Goal: Task Accomplishment & Management: Manage account settings

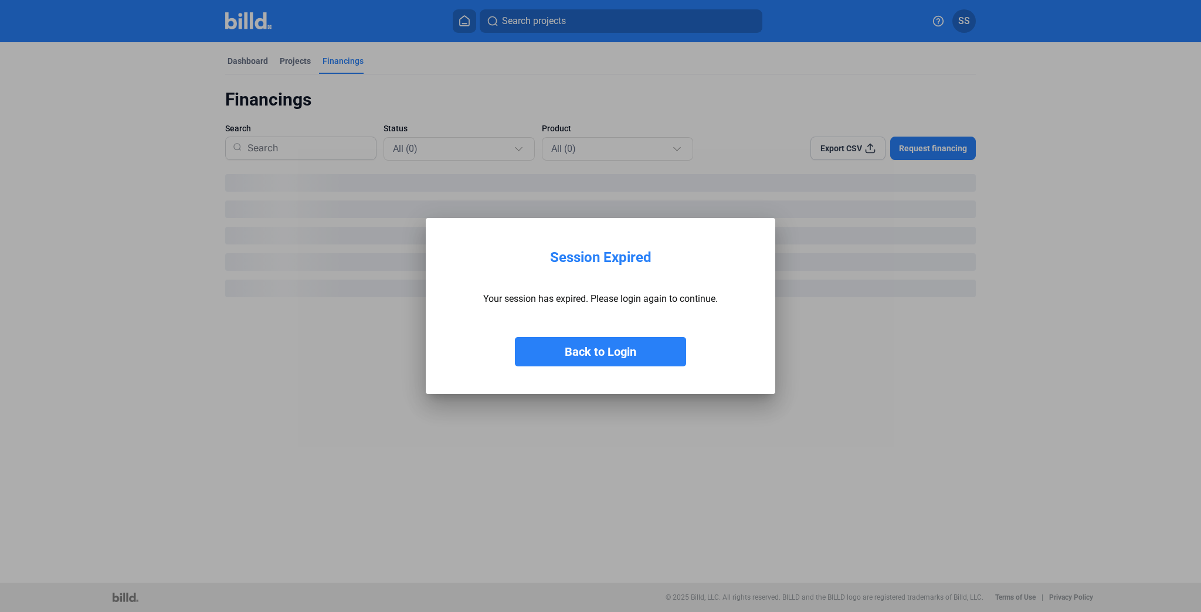
click at [628, 347] on button "Back to Login" at bounding box center [600, 351] width 171 height 29
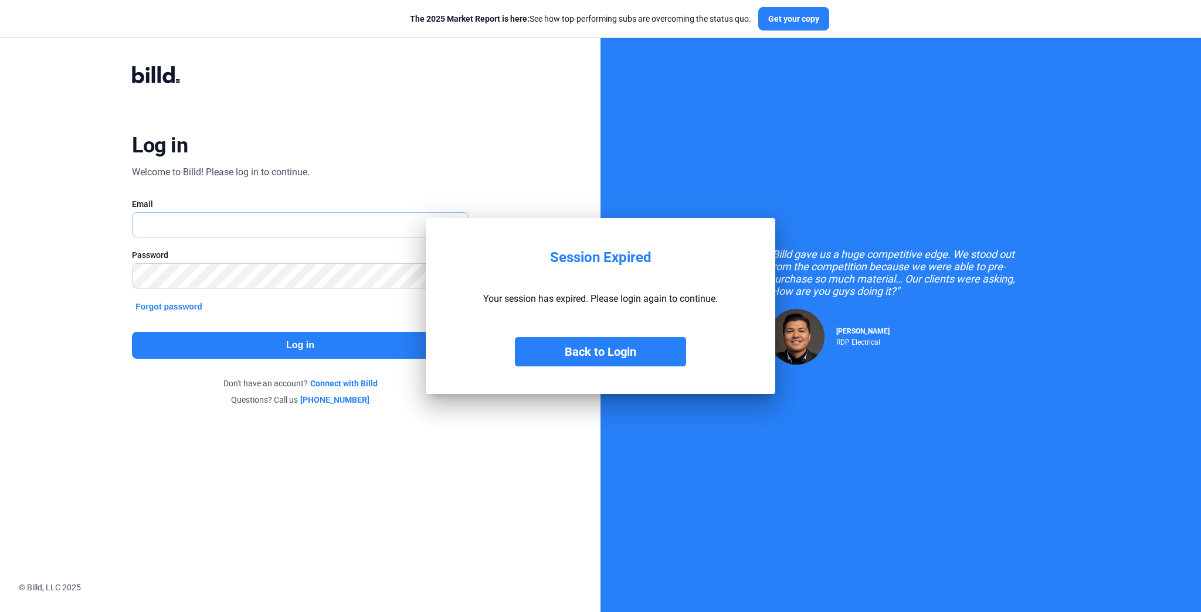
type input "[EMAIL_ADDRESS][DOMAIN_NAME]"
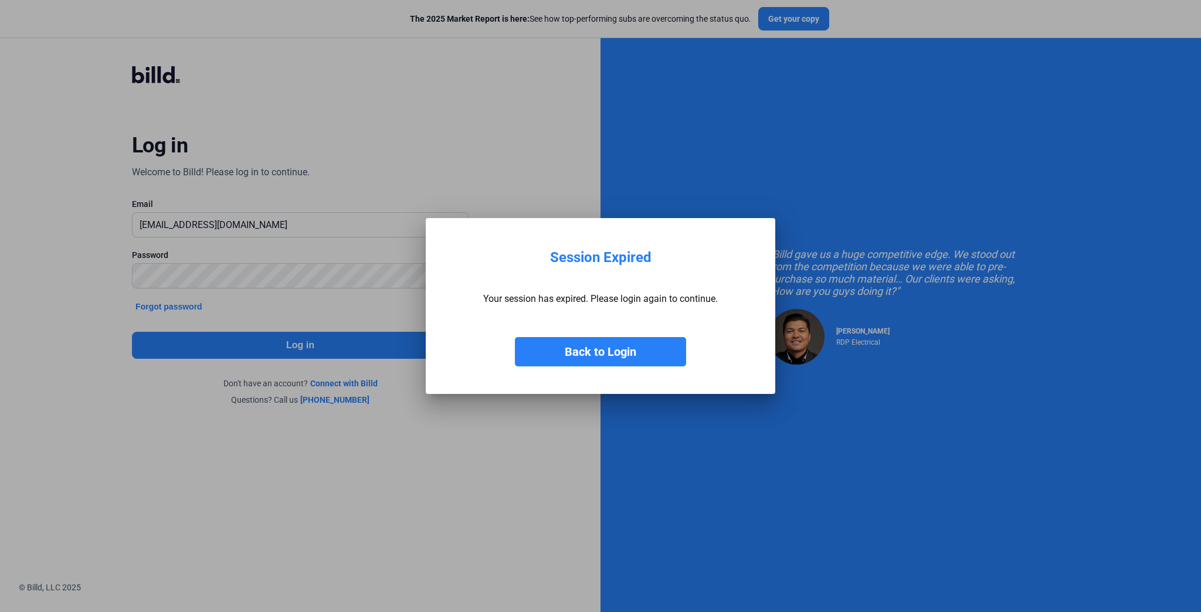
click at [616, 352] on button "Back to Login" at bounding box center [600, 351] width 171 height 29
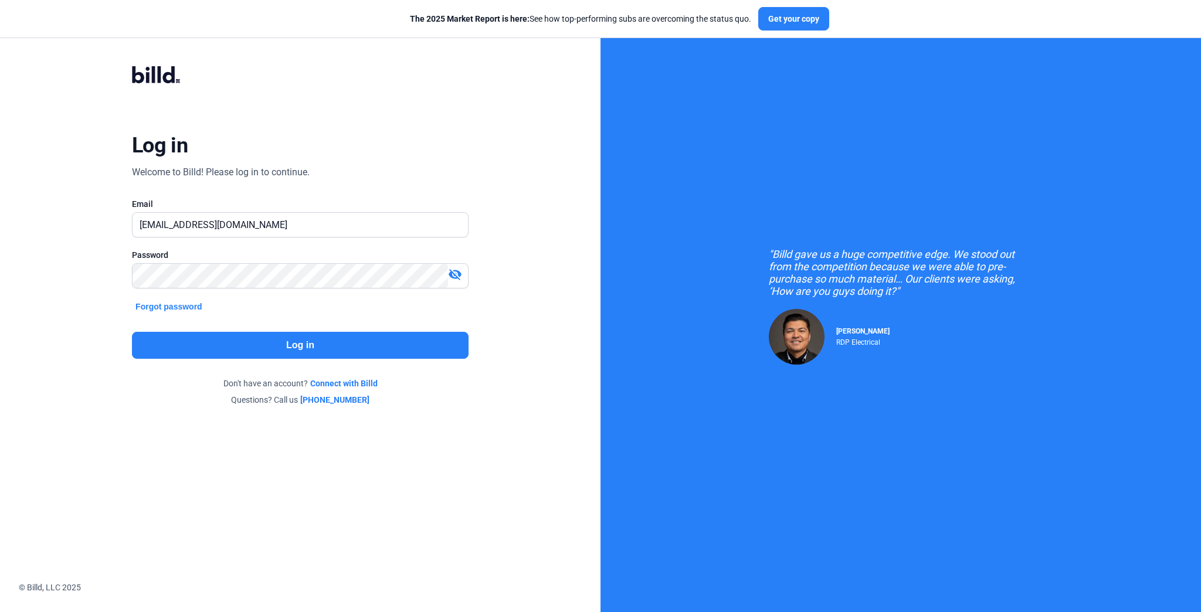
click at [333, 343] on button "Log in" at bounding box center [300, 345] width 337 height 27
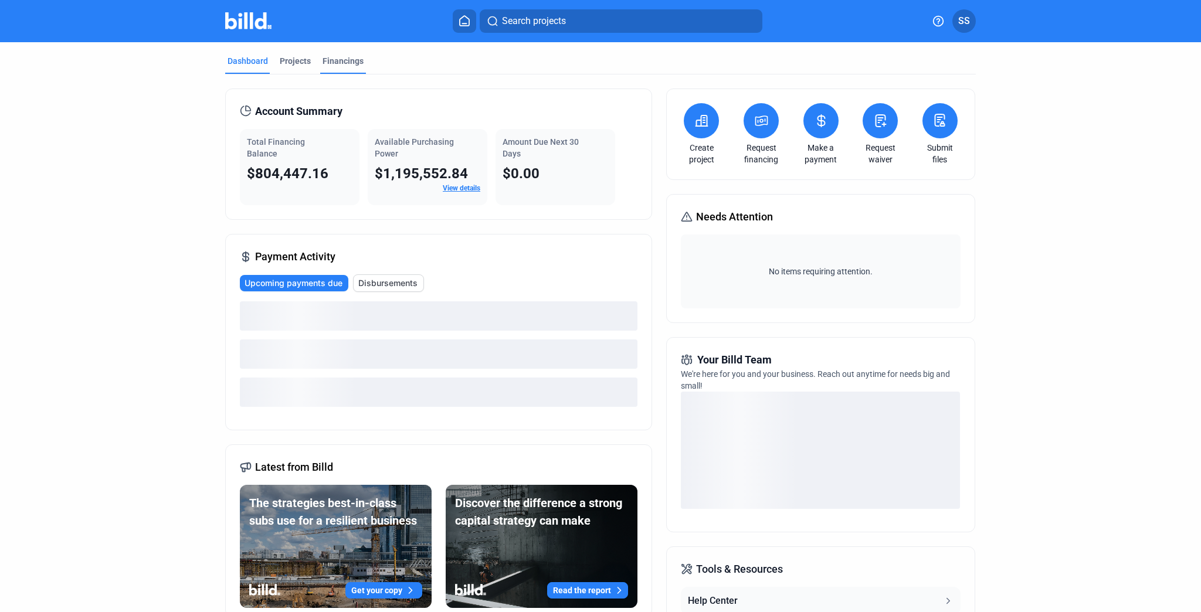
click at [340, 60] on div "Financings" at bounding box center [343, 61] width 41 height 12
